Goal: Check status: Check status

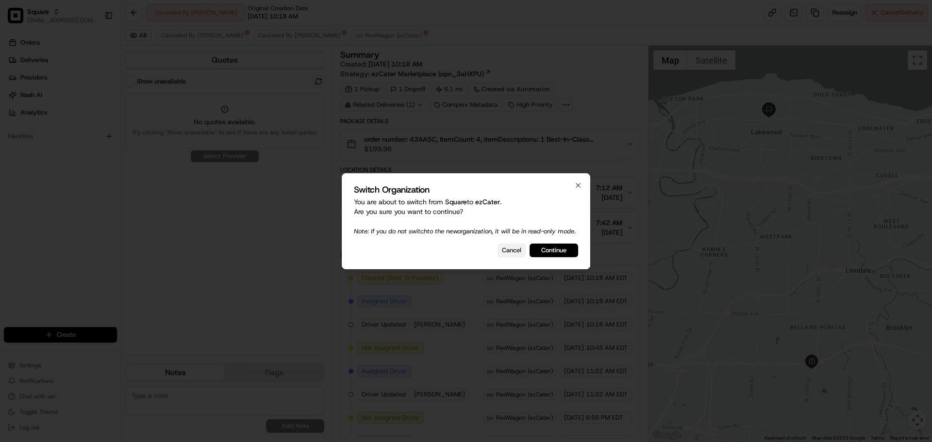
click at [504, 257] on button "Cancel" at bounding box center [511, 251] width 28 height 14
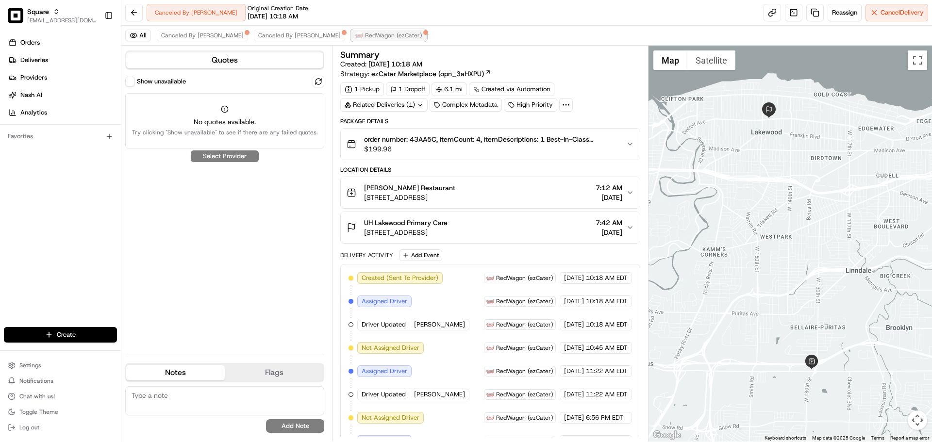
click at [351, 30] on button "RedWagon (ezCater)" at bounding box center [389, 36] width 76 height 12
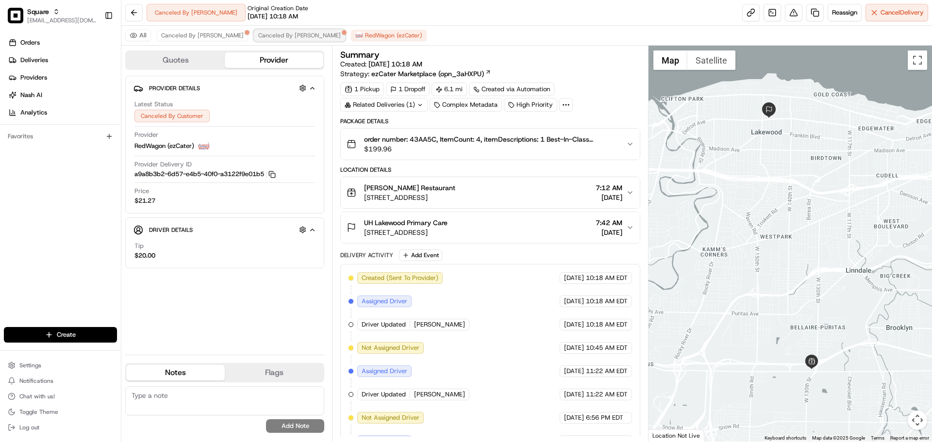
click at [258, 33] on span "Canceled By Nash" at bounding box center [299, 36] width 83 height 8
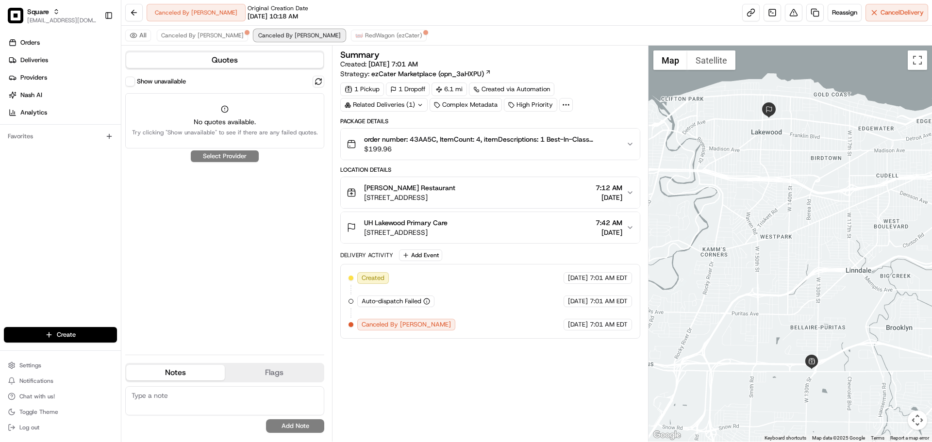
click at [254, 34] on button "Canceled By Nash" at bounding box center [299, 36] width 91 height 12
click at [205, 35] on span "Canceled By Nash" at bounding box center [202, 36] width 83 height 8
click at [261, 34] on span "Canceled By Nash" at bounding box center [299, 36] width 83 height 8
click at [365, 33] on span "RedWagon (ezCater)" at bounding box center [393, 36] width 57 height 8
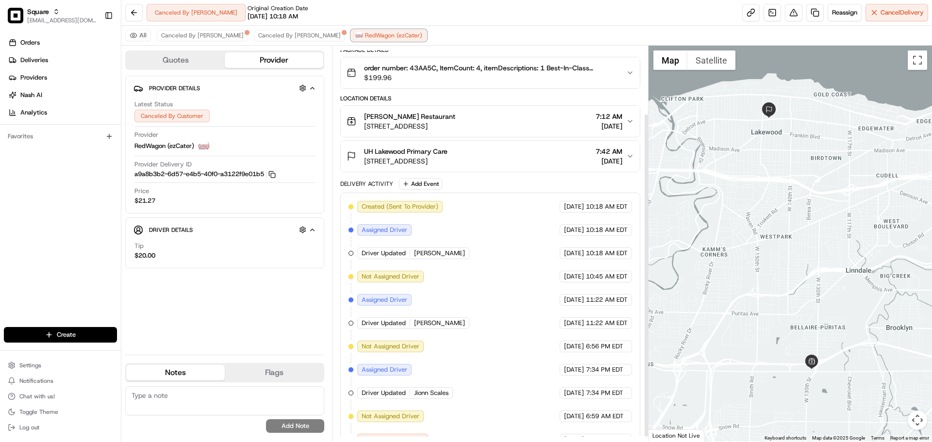
scroll to position [88, 0]
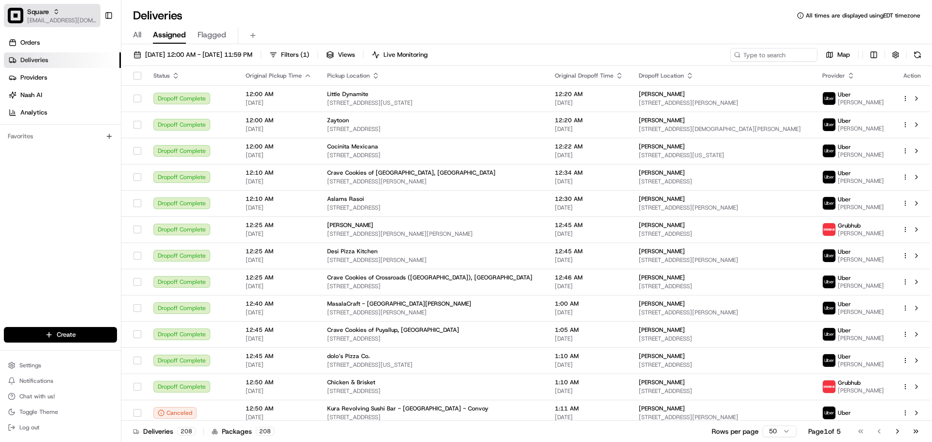
click at [49, 12] on span "Square" at bounding box center [38, 12] width 22 height 10
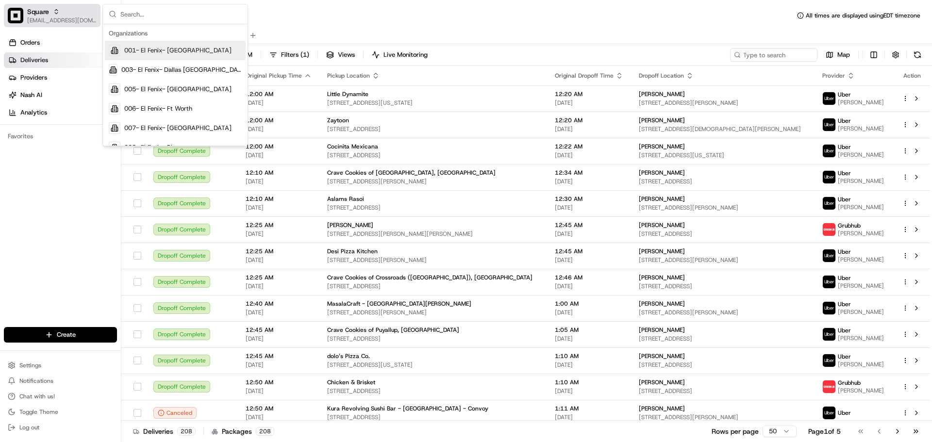
click at [49, 12] on span "Square" at bounding box center [38, 12] width 22 height 10
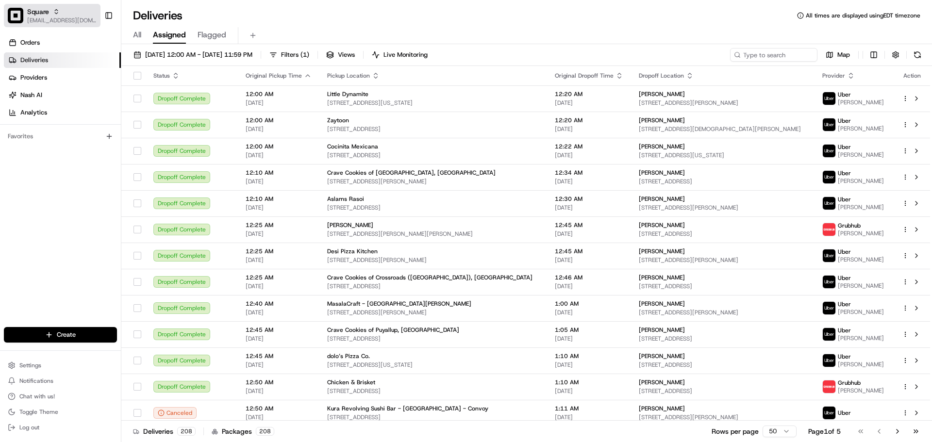
click at [56, 23] on span "[EMAIL_ADDRESS][DOMAIN_NAME]" at bounding box center [61, 21] width 69 height 8
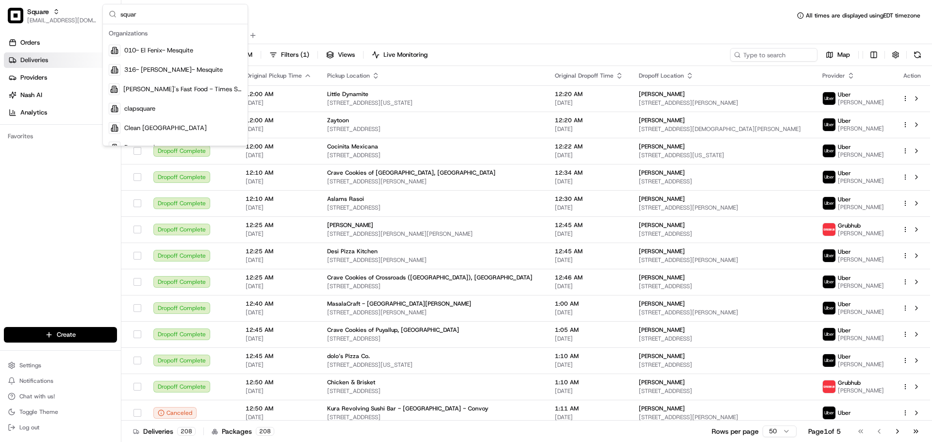
type input "square"
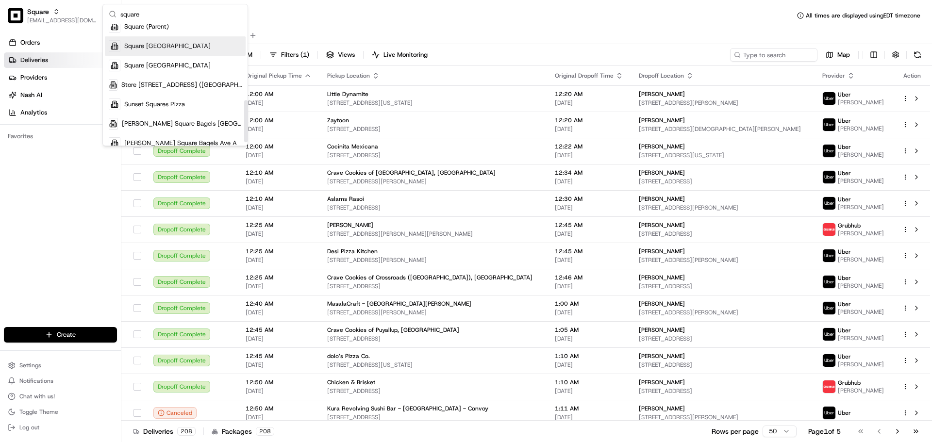
scroll to position [227, 0]
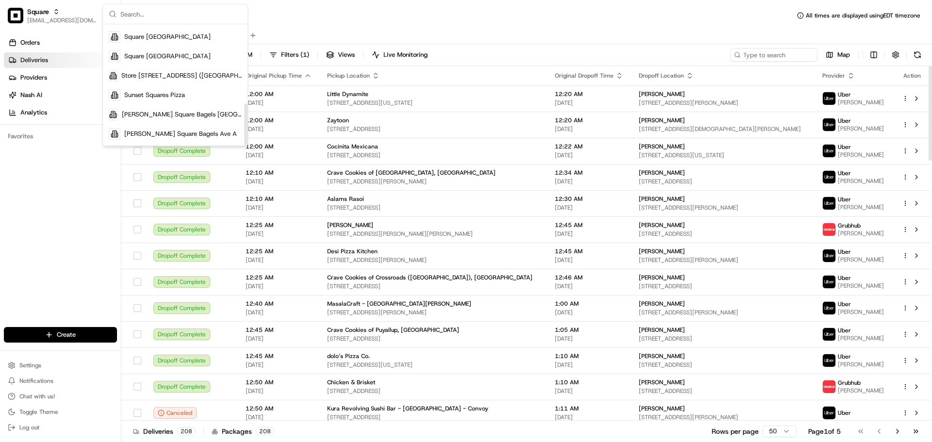
click at [66, 198] on div "Orders Deliveries Providers [PERSON_NAME] Analytics Favorites" at bounding box center [60, 182] width 121 height 302
